Goal: Transaction & Acquisition: Download file/media

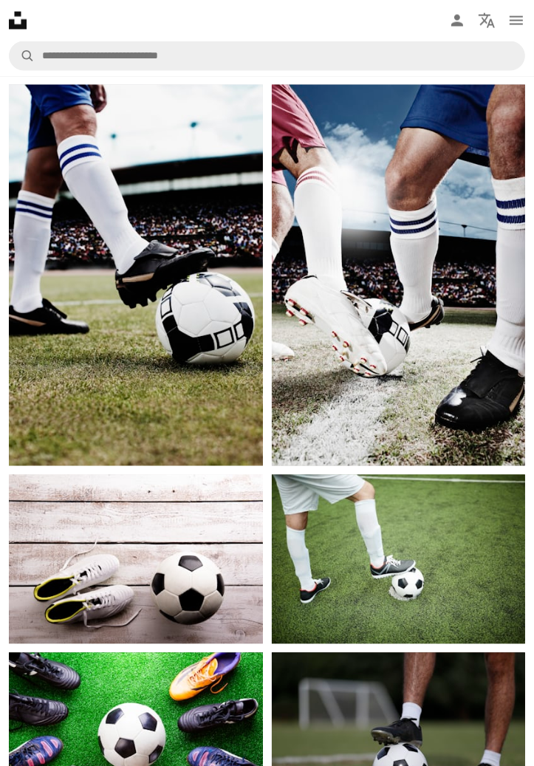
scroll to position [1516, 0]
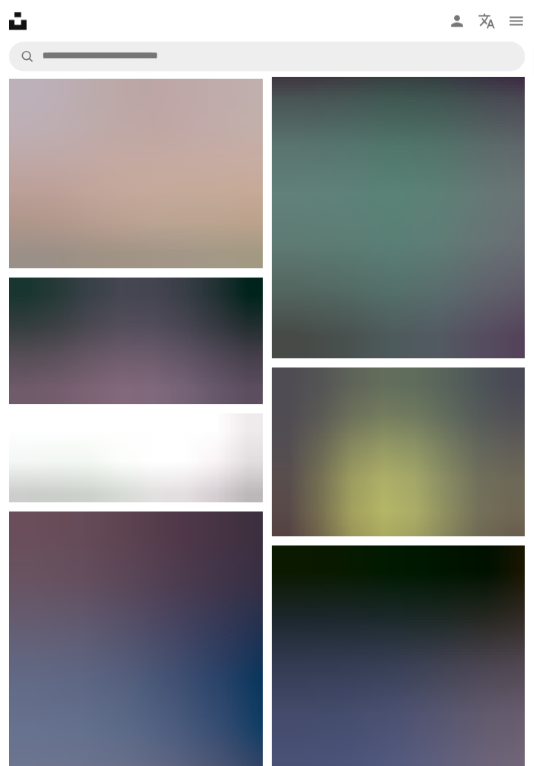
scroll to position [11504, 0]
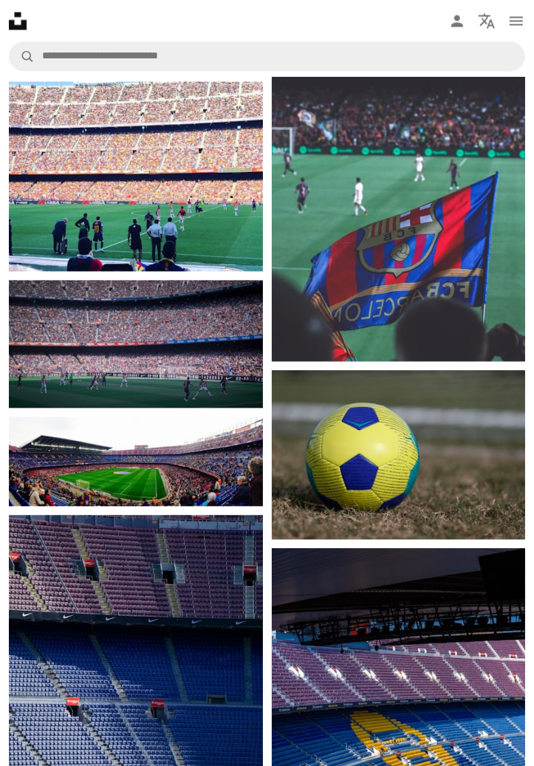
click at [485, 305] on img at bounding box center [399, 171] width 254 height 380
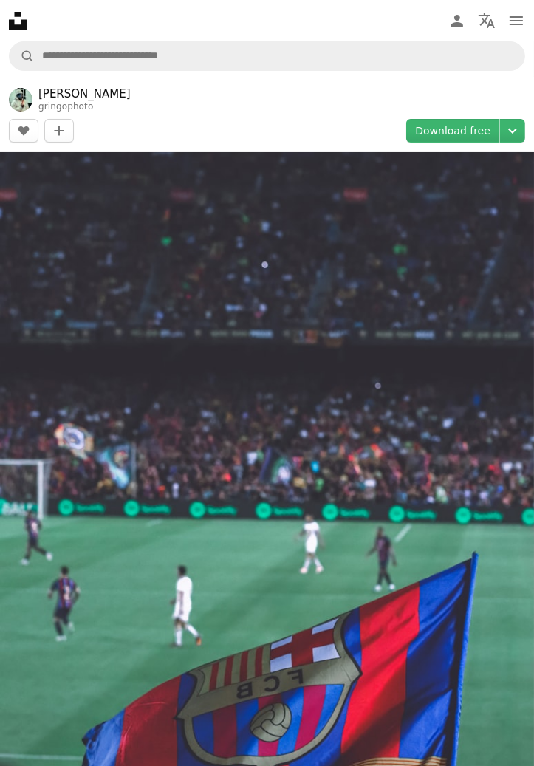
click at [439, 123] on link "Download free" at bounding box center [452, 131] width 93 height 24
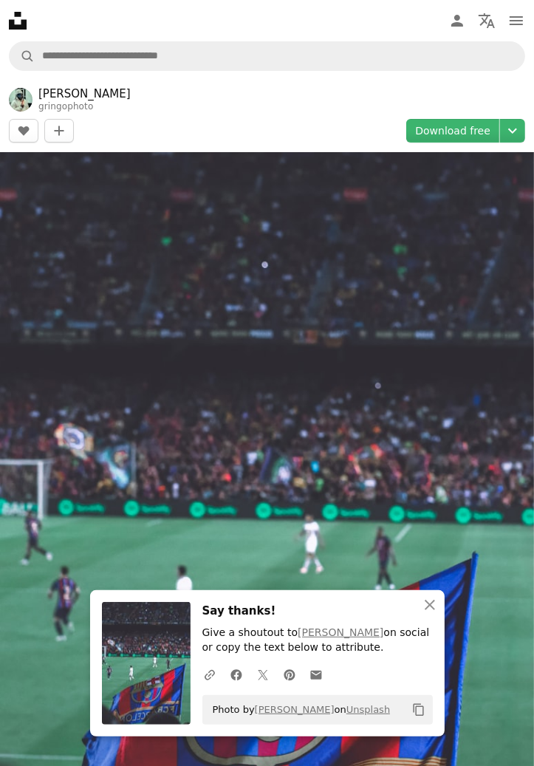
click at [429, 141] on link "Download free" at bounding box center [452, 131] width 93 height 24
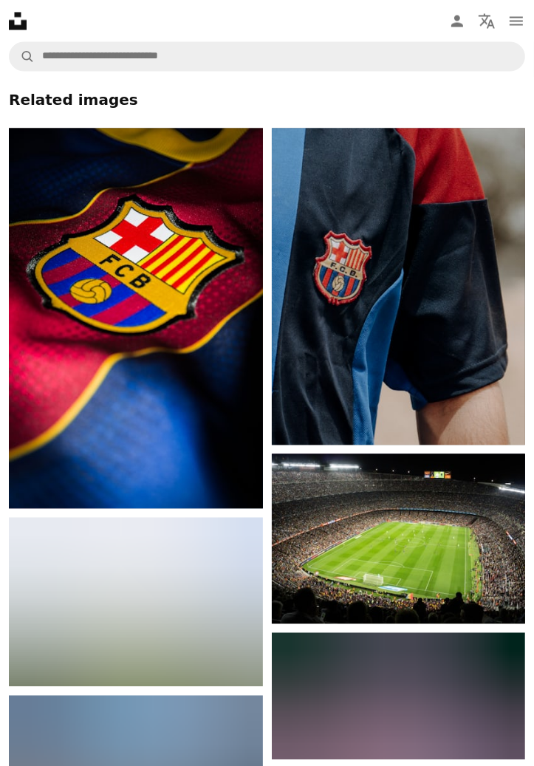
scroll to position [1657, 0]
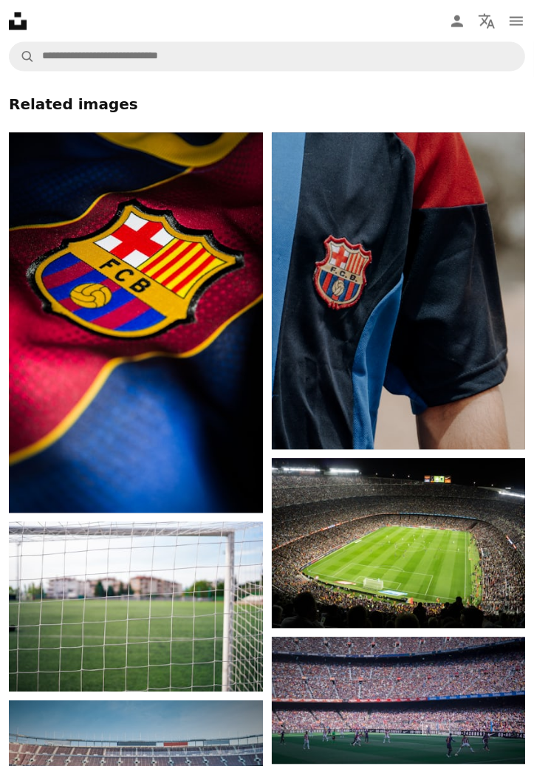
click at [470, 340] on img at bounding box center [399, 290] width 254 height 317
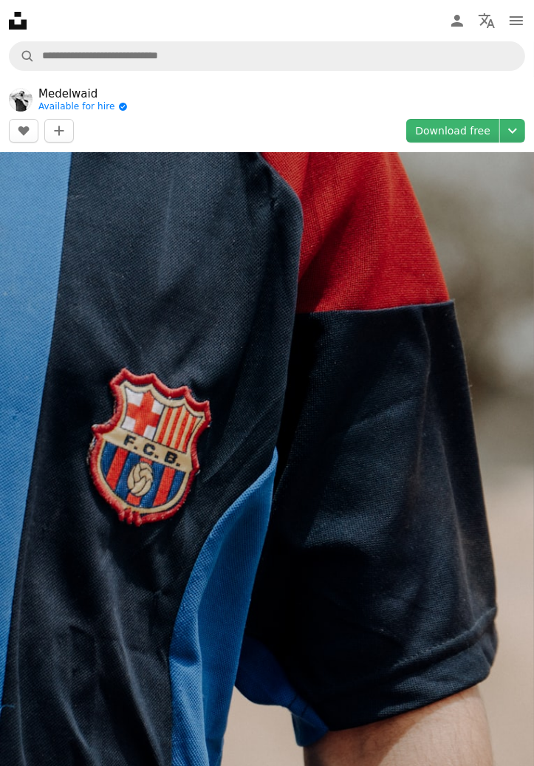
click at [478, 139] on link "Download free" at bounding box center [452, 131] width 93 height 24
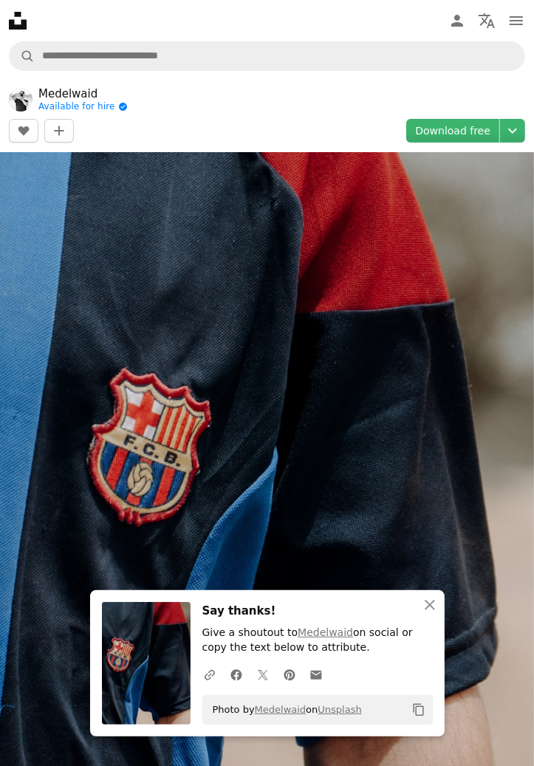
click at [476, 140] on link "Download free" at bounding box center [452, 131] width 93 height 24
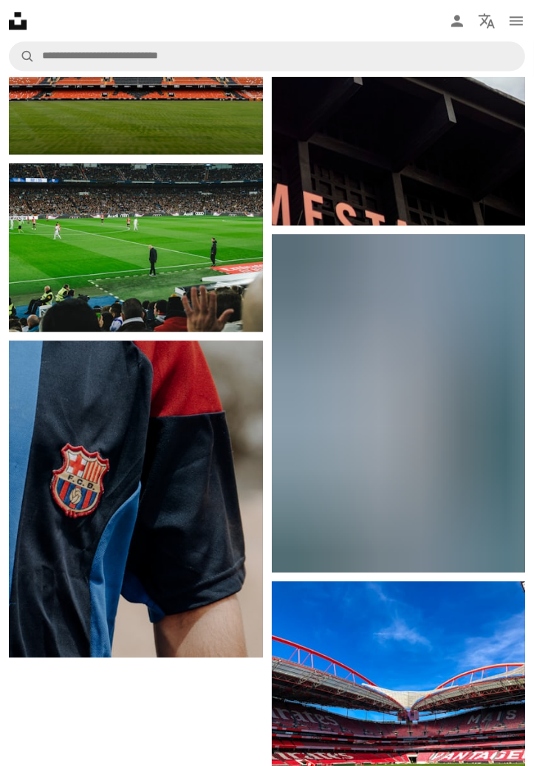
scroll to position [15074, 0]
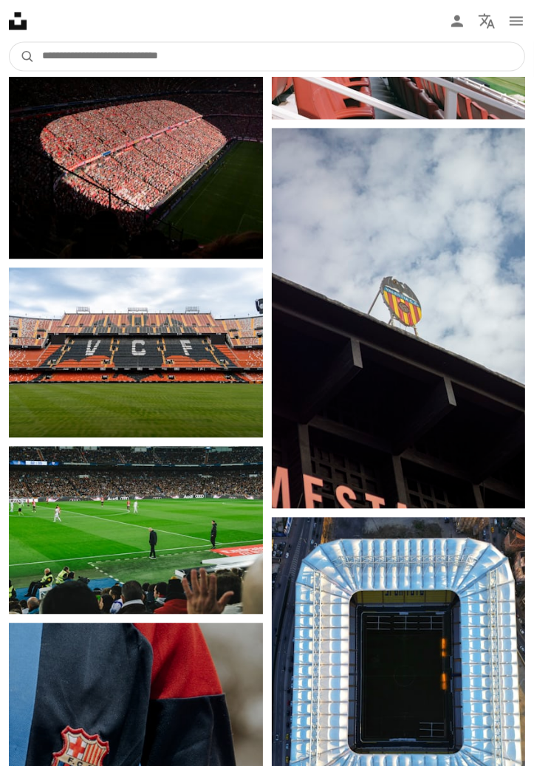
click at [148, 60] on input "Find visuals sitewide" at bounding box center [280, 56] width 490 height 28
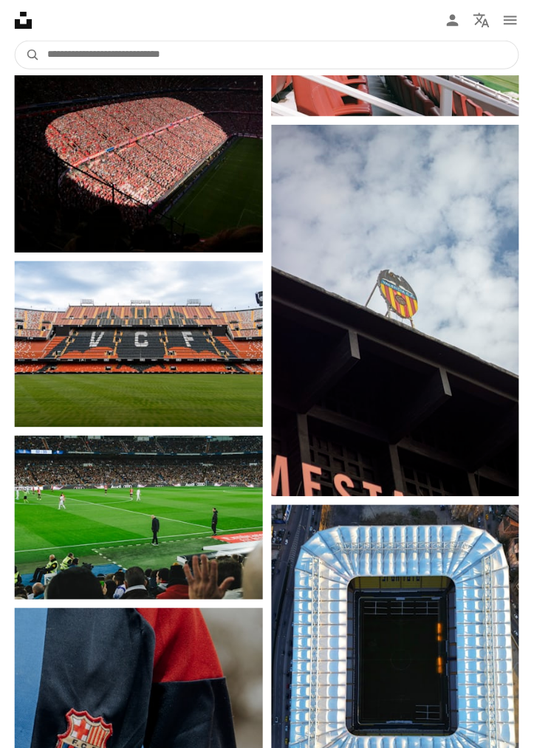
scroll to position [14749, 0]
